Goal: Task Accomplishment & Management: Manage account settings

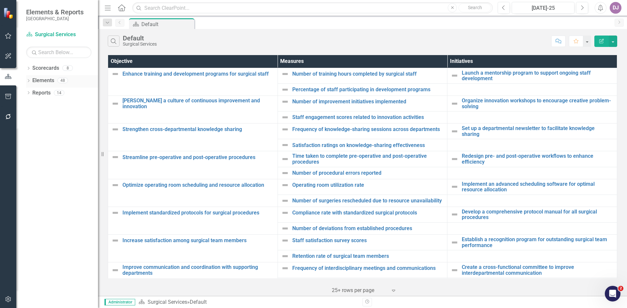
click at [45, 81] on link "Elements" at bounding box center [43, 81] width 22 height 8
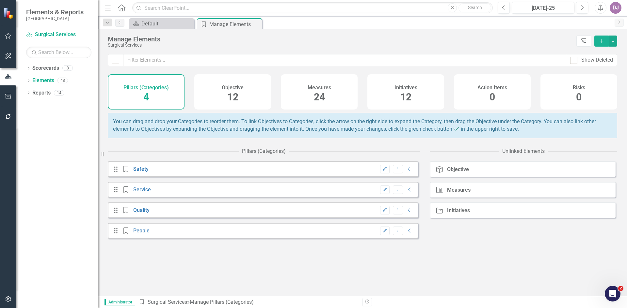
click at [319, 99] on span "24" at bounding box center [319, 96] width 11 height 11
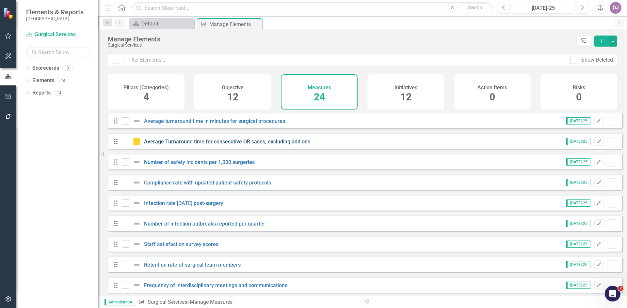
click at [283, 145] on link "Average Turnaround time for consecutive OR cases, excluding add ons" at bounding box center [227, 142] width 166 height 6
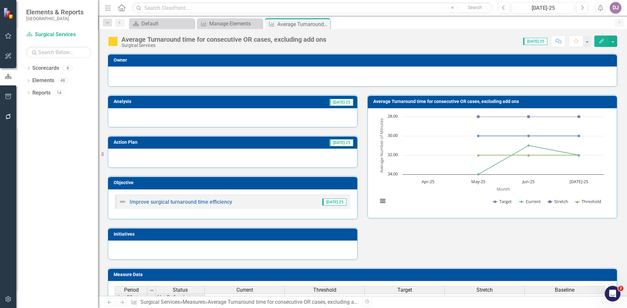
click at [600, 42] on icon "button" at bounding box center [601, 41] width 5 height 5
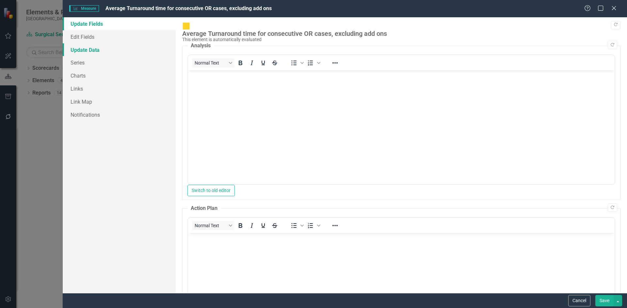
click at [89, 48] on link "Update Data" at bounding box center [119, 49] width 113 height 13
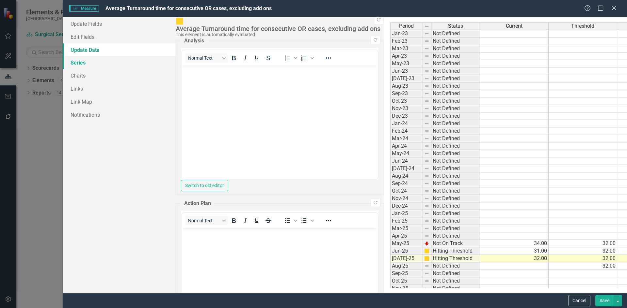
click at [82, 63] on link "Series" at bounding box center [119, 62] width 113 height 13
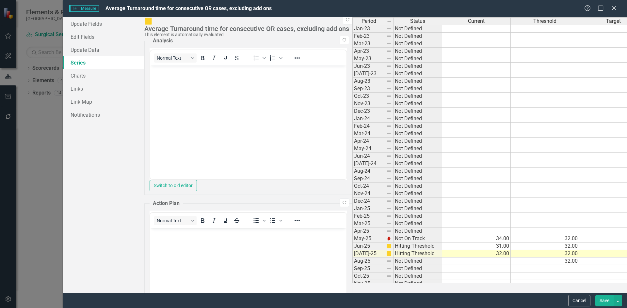
checkbox input "false"
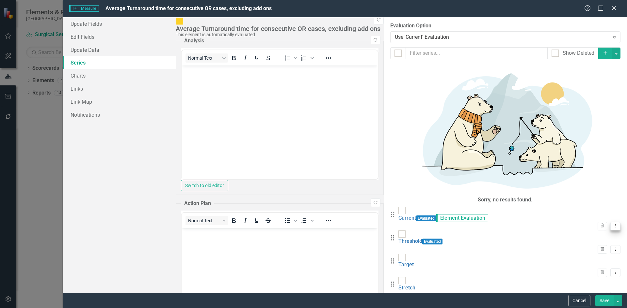
click at [615, 225] on icon at bounding box center [615, 226] width 1 height 3
click at [584, 83] on link "Edit Edit Measure Series" at bounding box center [578, 83] width 74 height 12
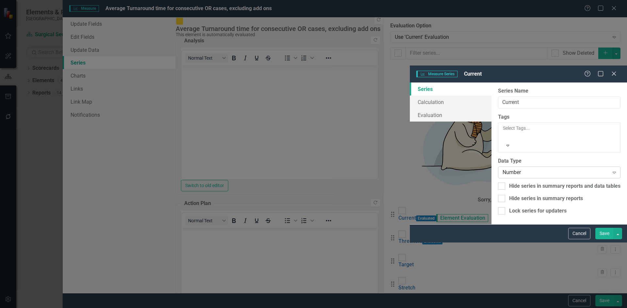
click at [616, 170] on icon "Expand" at bounding box center [614, 172] width 7 height 5
click at [612, 170] on icon "Expand" at bounding box center [614, 172] width 7 height 5
click at [613, 170] on icon "Expand" at bounding box center [614, 172] width 7 height 5
click at [410, 109] on link "Evaluation" at bounding box center [451, 115] width 82 height 13
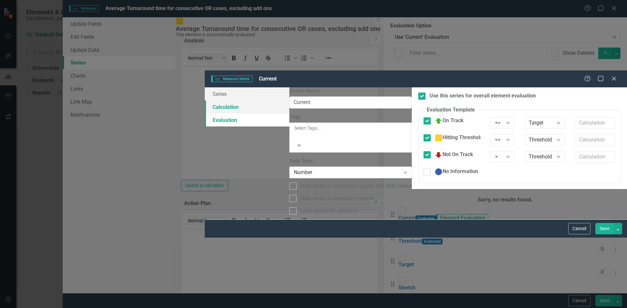
click at [205, 101] on link "Calculation" at bounding box center [247, 107] width 85 height 13
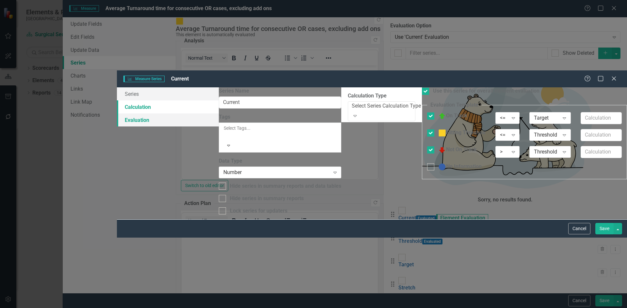
click at [150, 114] on link "Evaluation" at bounding box center [168, 120] width 102 height 13
